Goal: Task Accomplishment & Management: Complete application form

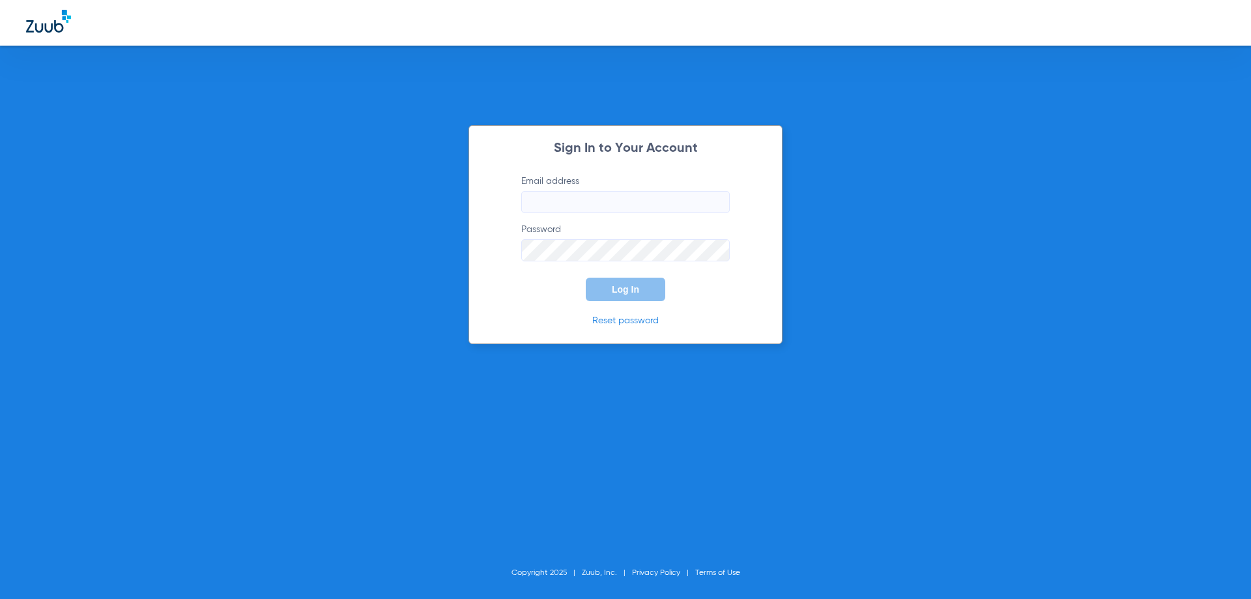
type input "[EMAIL_ADDRESS][DOMAIN_NAME]"
click at [643, 204] on input "[EMAIL_ADDRESS][DOMAIN_NAME]" at bounding box center [625, 202] width 208 height 22
click at [643, 294] on button "Log In" at bounding box center [625, 288] width 79 height 23
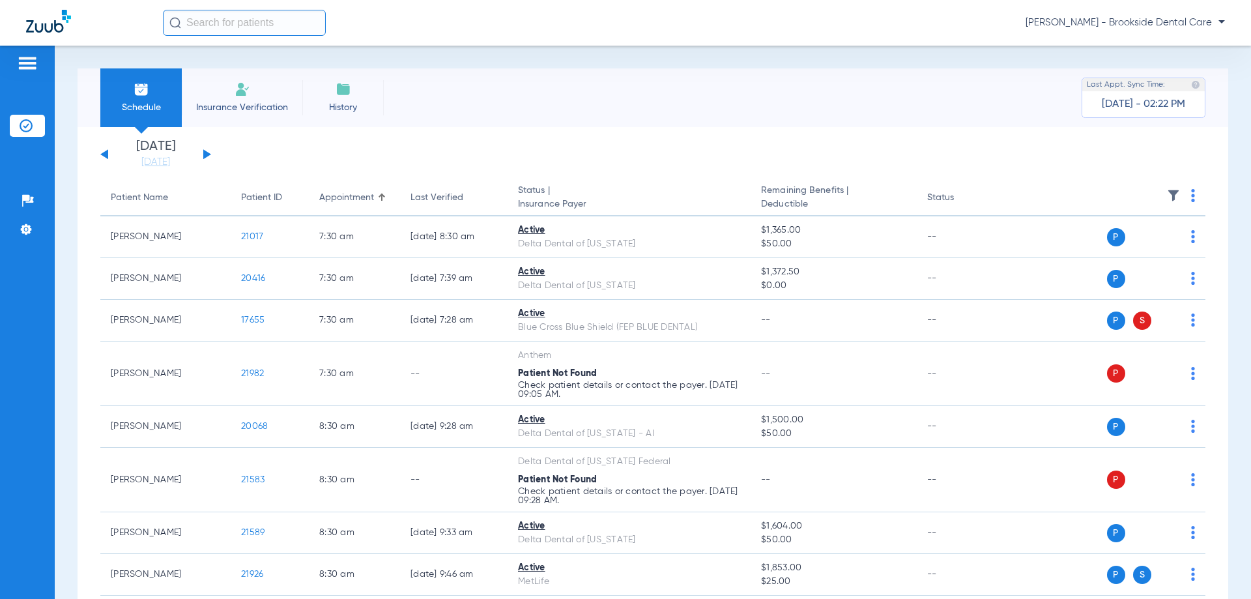
click at [272, 102] on span "Insurance Verification" at bounding box center [242, 107] width 101 height 13
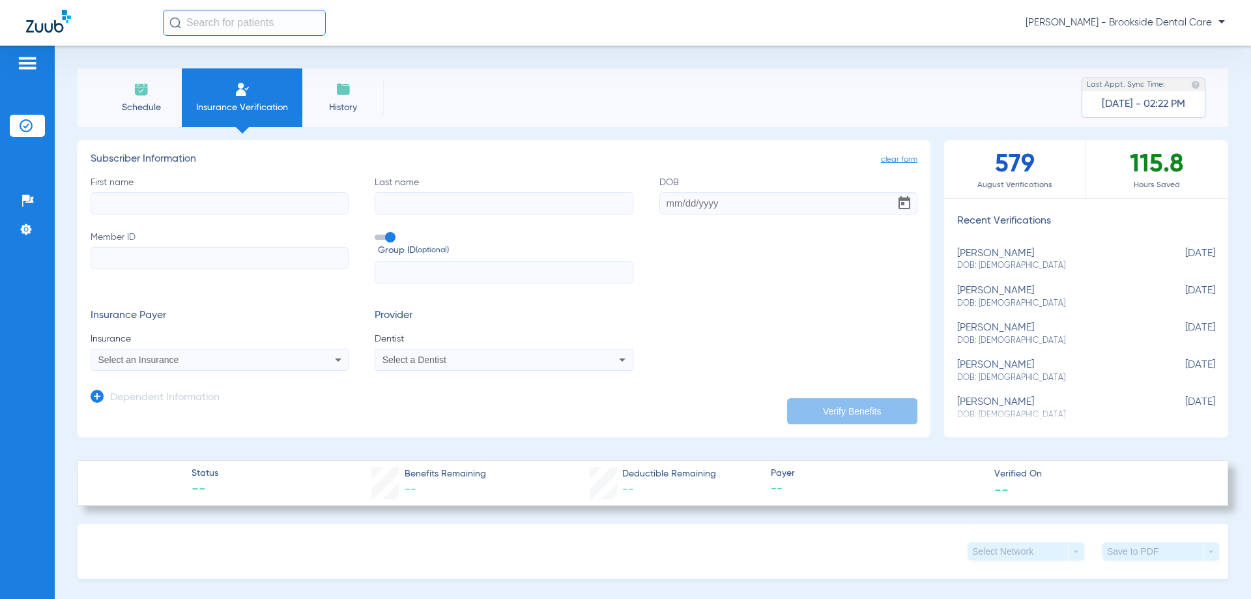
click at [265, 194] on input "First name" at bounding box center [220, 203] width 258 height 22
type input "CAR"
click at [302, 372] on app-dependent-form "Dependent Information" at bounding box center [504, 393] width 827 height 44
click at [317, 365] on div "Select an Insurance" at bounding box center [219, 360] width 257 height 16
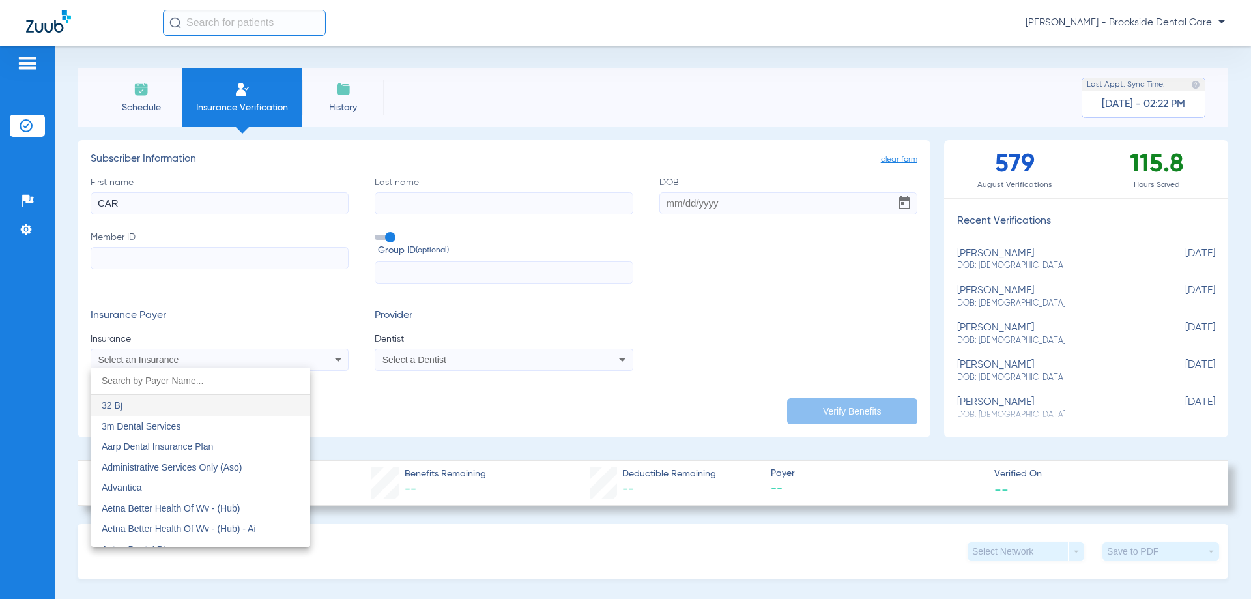
click at [235, 382] on input "dropdown search" at bounding box center [200, 380] width 219 height 27
type input "C"
type input "c"
